Goal: Task Accomplishment & Management: Use online tool/utility

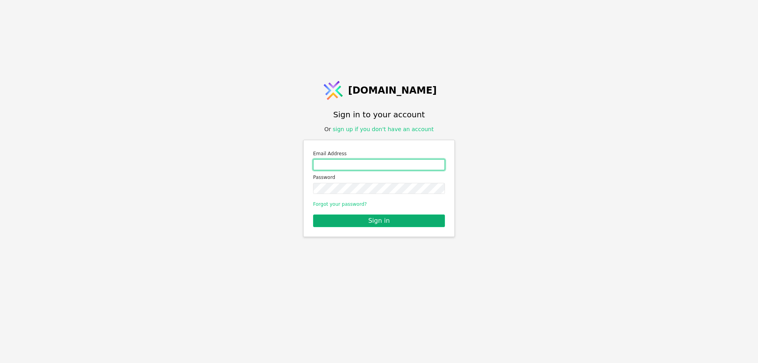
type input "[DOMAIN_NAME][EMAIL_ADDRESS][DOMAIN_NAME]"
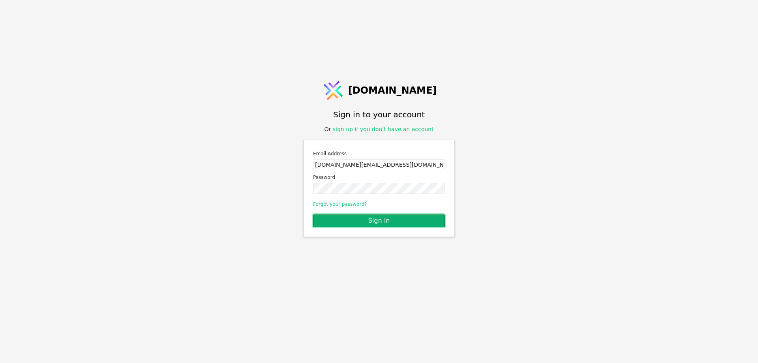
drag, startPoint x: 368, startPoint y: 222, endPoint x: 410, endPoint y: 169, distance: 68.3
click at [367, 222] on button "Sign in" at bounding box center [379, 220] width 132 height 13
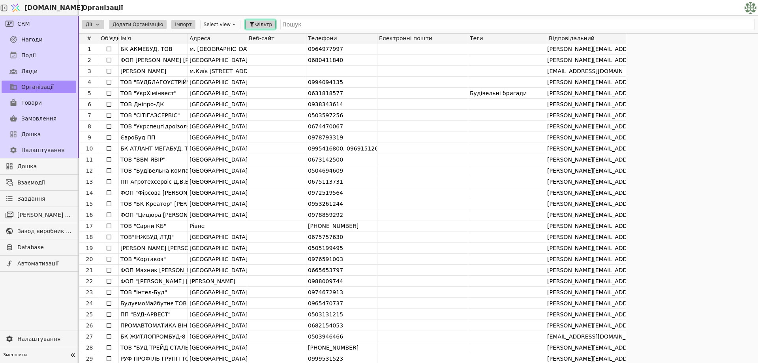
click at [249, 23] on icon at bounding box center [252, 24] width 6 height 6
click at [213, 49] on button "Додати умову" at bounding box center [208, 47] width 42 height 9
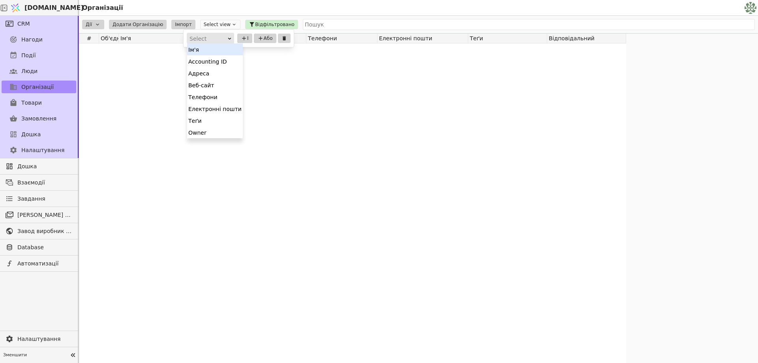
click at [229, 40] on icon at bounding box center [229, 38] width 5 height 5
drag, startPoint x: 212, startPoint y: 132, endPoint x: 230, endPoint y: 90, distance: 45.6
click at [212, 132] on div "Owner" at bounding box center [215, 132] width 56 height 12
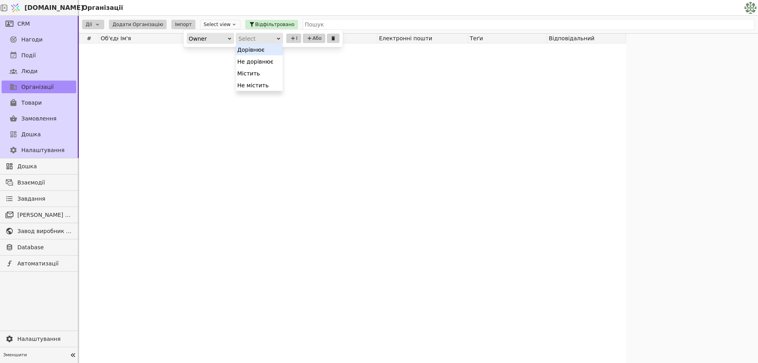
drag, startPoint x: 264, startPoint y: 39, endPoint x: 250, endPoint y: 85, distance: 48.3
click at [264, 40] on div "Select" at bounding box center [257, 38] width 37 height 11
click at [257, 49] on div "Дорівнює" at bounding box center [259, 49] width 47 height 12
click at [287, 39] on div "Select" at bounding box center [295, 38] width 17 height 11
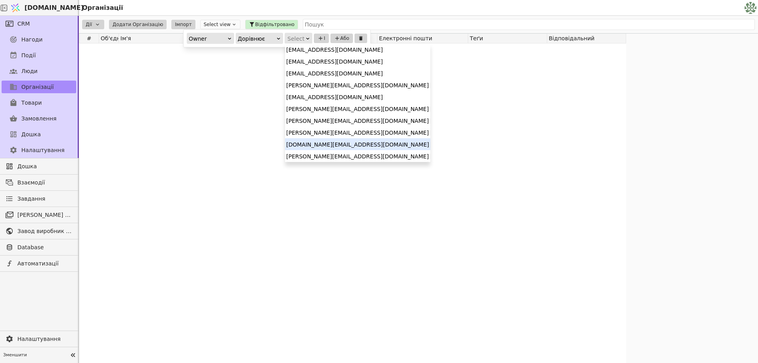
click at [334, 144] on div "[DOMAIN_NAME][EMAIL_ADDRESS][DOMAIN_NAME]" at bounding box center [357, 144] width 145 height 12
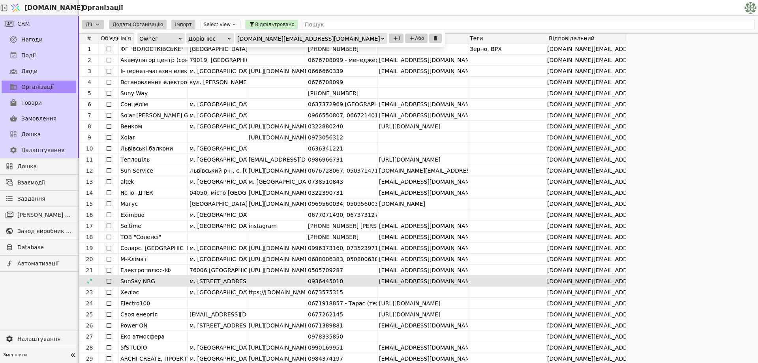
scroll to position [39, 0]
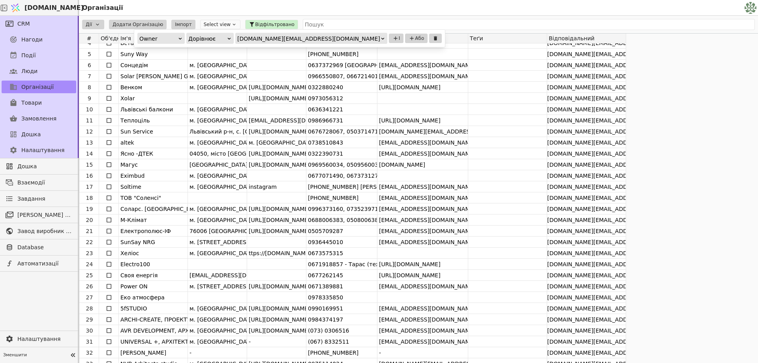
click at [720, 209] on div "# Об'єднати Ім'я Адреса Веб-сайт Телефони Електронні пошти Теґи Відповідальний …" at bounding box center [418, 206] width 679 height 347
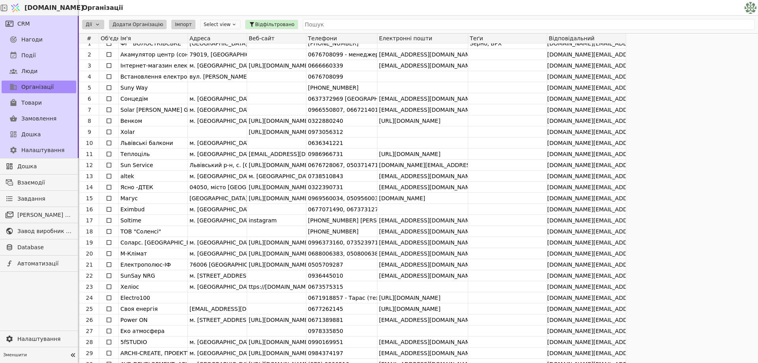
scroll to position [0, 0]
